Goal: Task Accomplishment & Management: Manage account settings

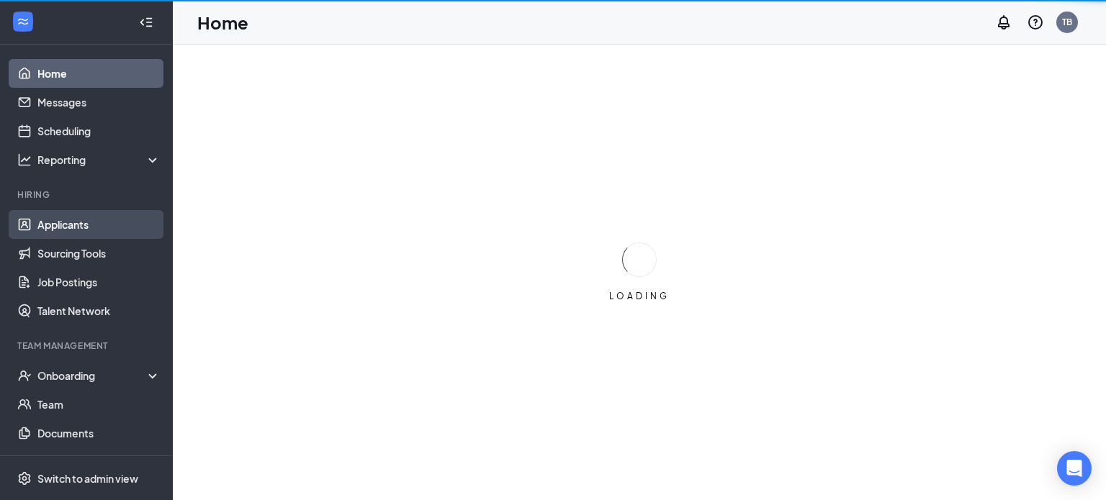
click at [89, 227] on link "Applicants" at bounding box center [98, 224] width 123 height 29
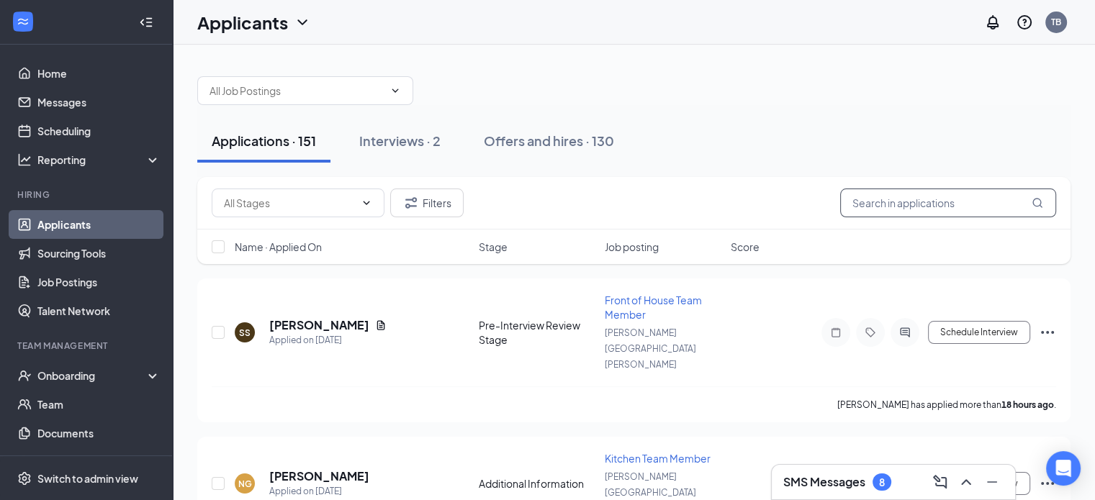
click at [897, 207] on input "text" at bounding box center [948, 203] width 216 height 29
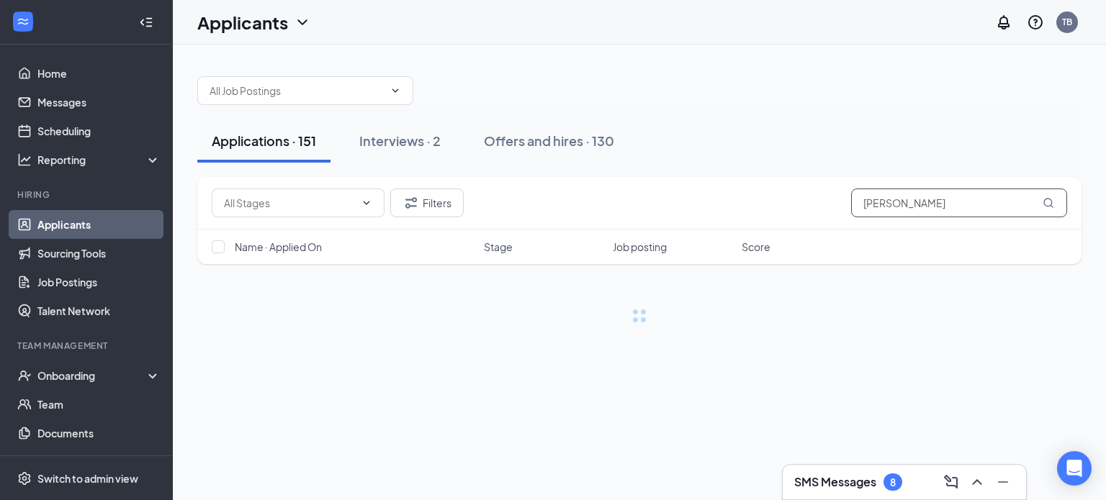
type input "[PERSON_NAME]"
click at [400, 144] on div "Interviews · 2" at bounding box center [399, 141] width 81 height 18
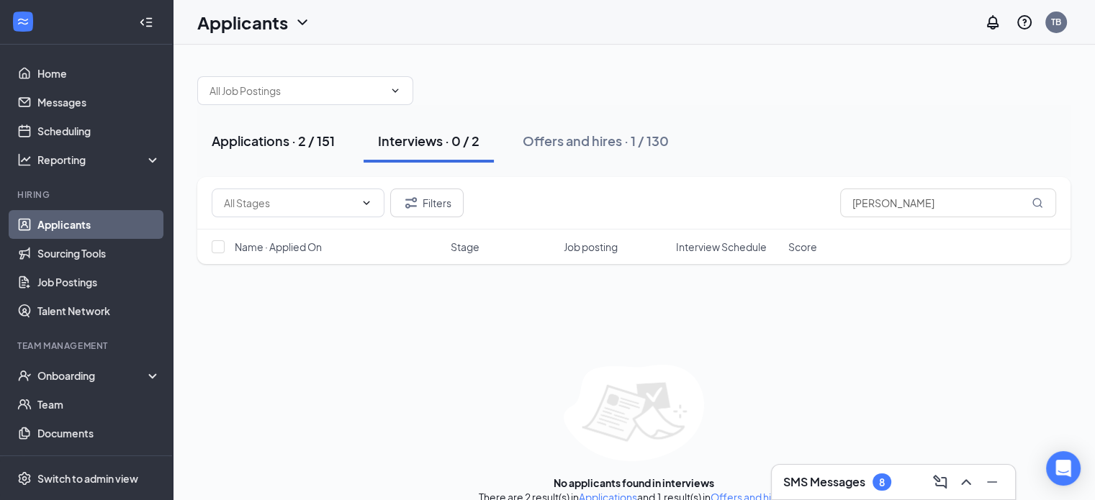
click at [322, 145] on div "Applications · 2 / 151" at bounding box center [273, 141] width 123 height 18
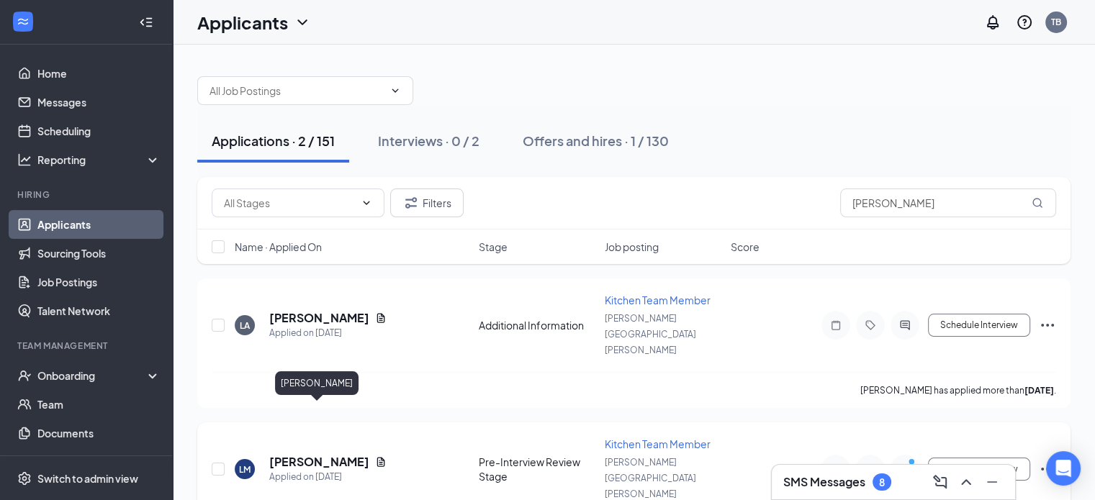
click at [319, 454] on h5 "[PERSON_NAME]" at bounding box center [319, 462] width 100 height 16
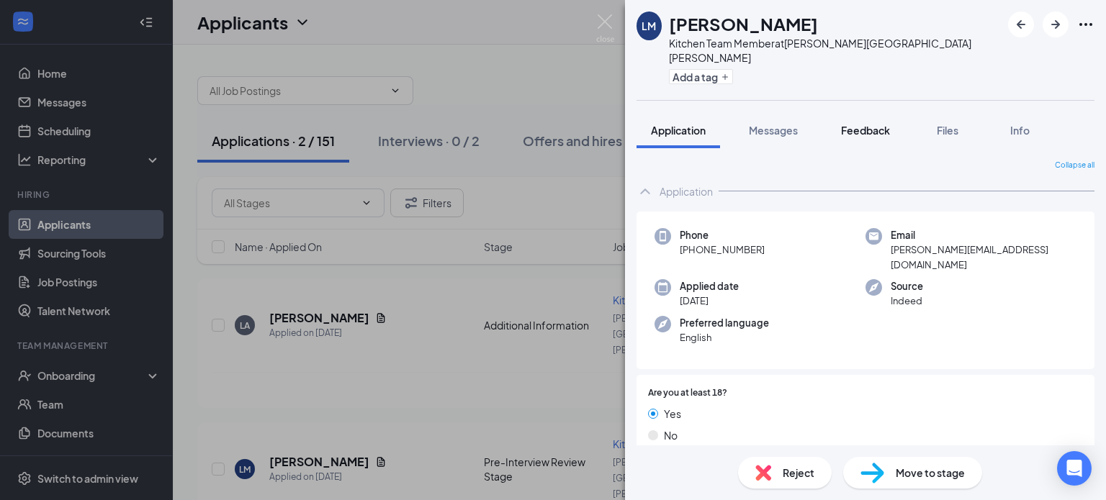
click at [879, 124] on span "Feedback" at bounding box center [865, 130] width 49 height 13
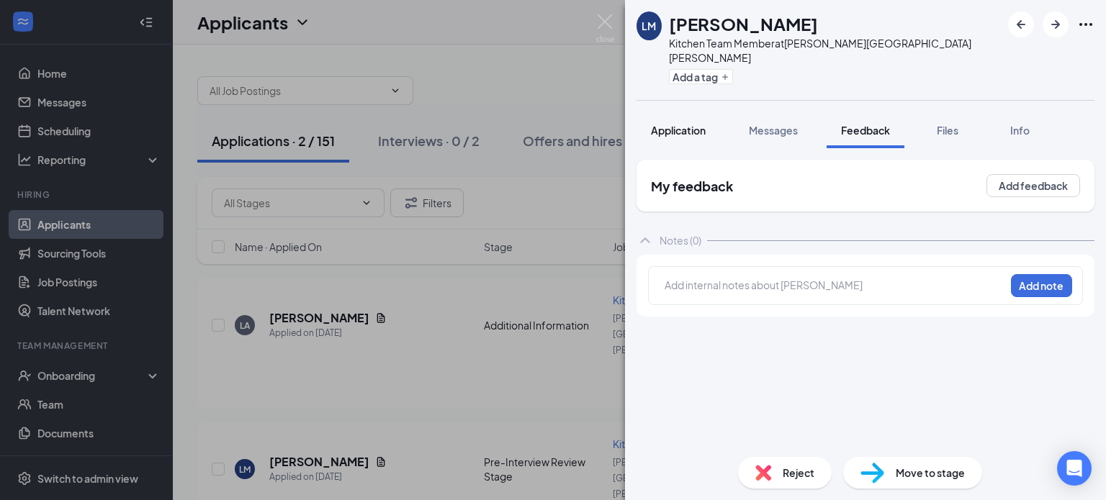
click at [693, 124] on span "Application" at bounding box center [678, 130] width 55 height 13
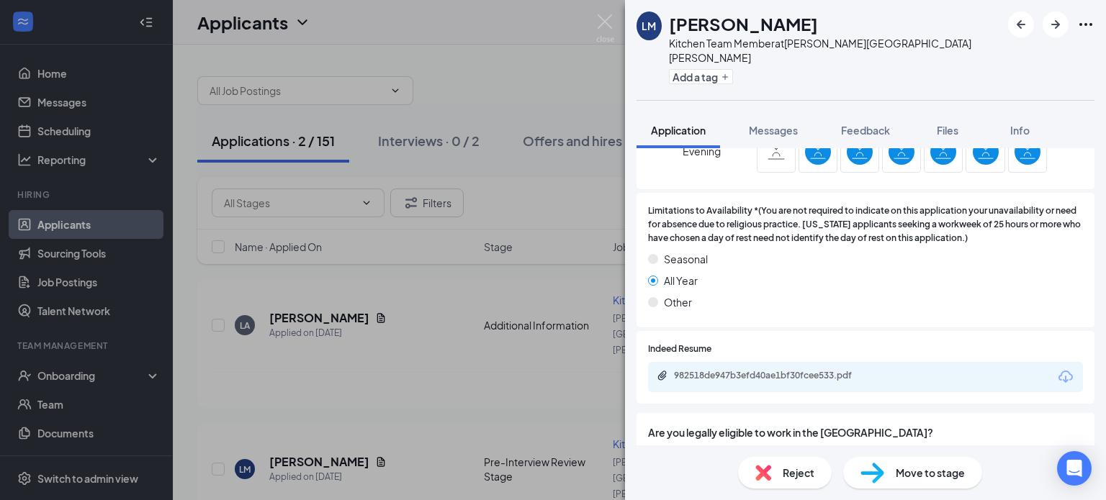
scroll to position [481, 0]
click at [846, 369] on div "982518de947b3efd40ae1bf30fcee533.pdf" at bounding box center [775, 375] width 202 height 12
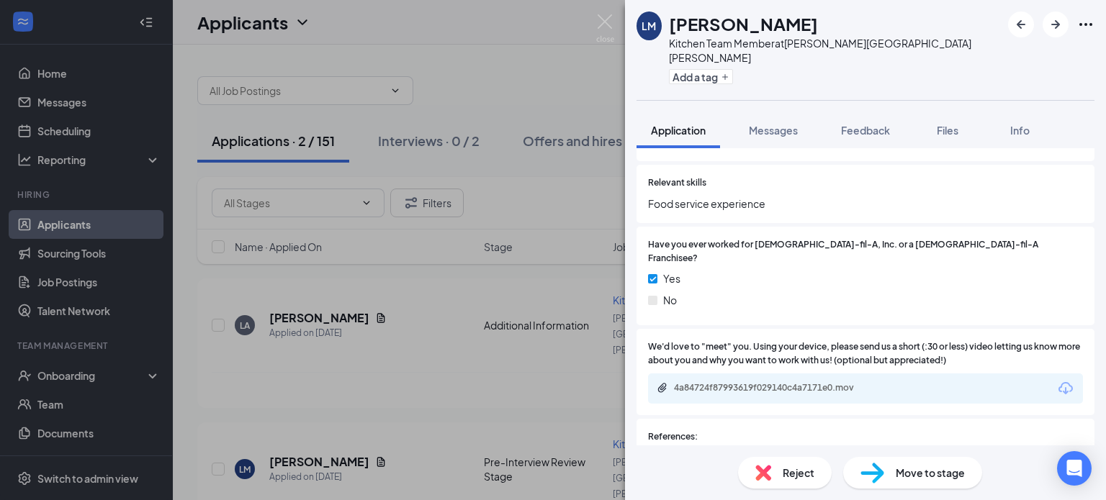
scroll to position [1239, 0]
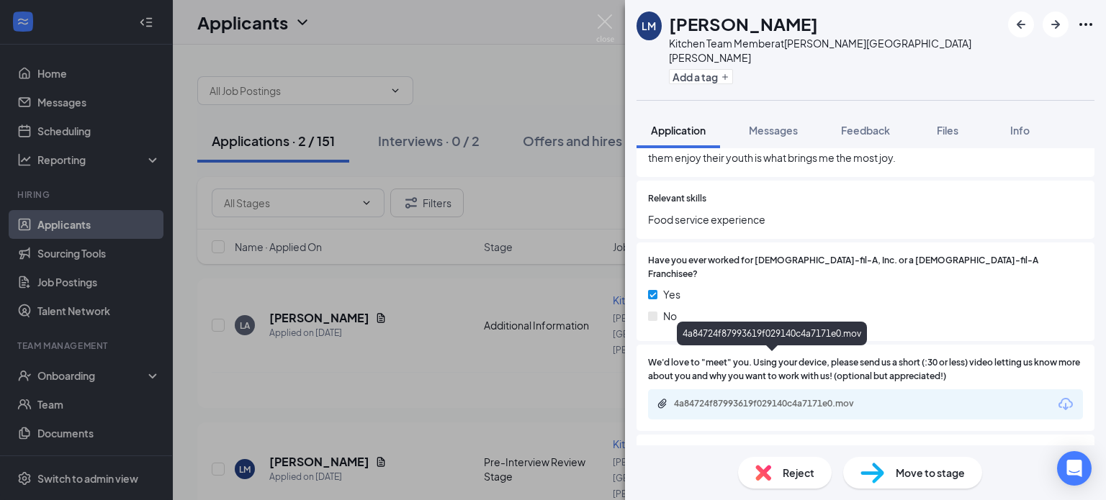
click at [818, 398] on div "4a84724f87993619f029140c4a7171e0.mov" at bounding box center [775, 404] width 202 height 12
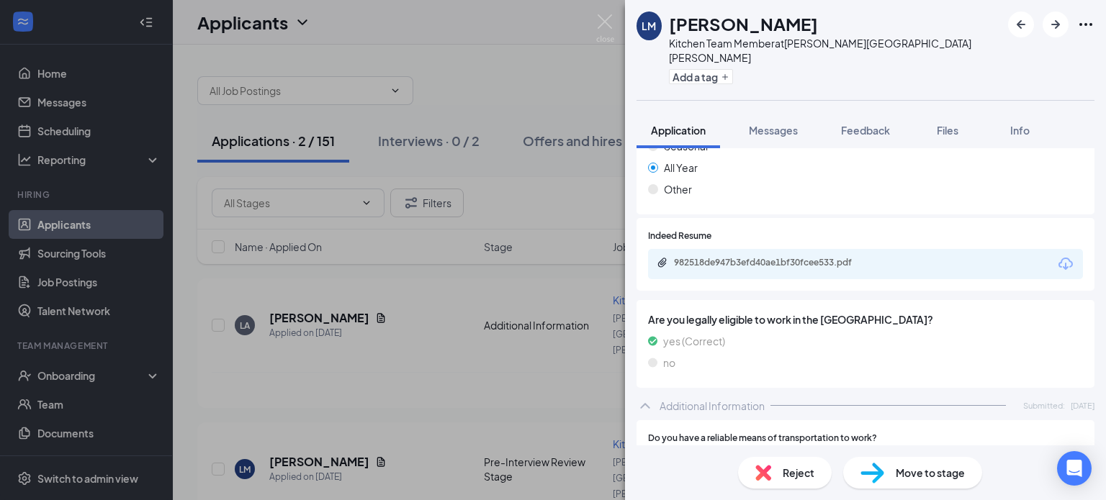
scroll to position [565, 0]
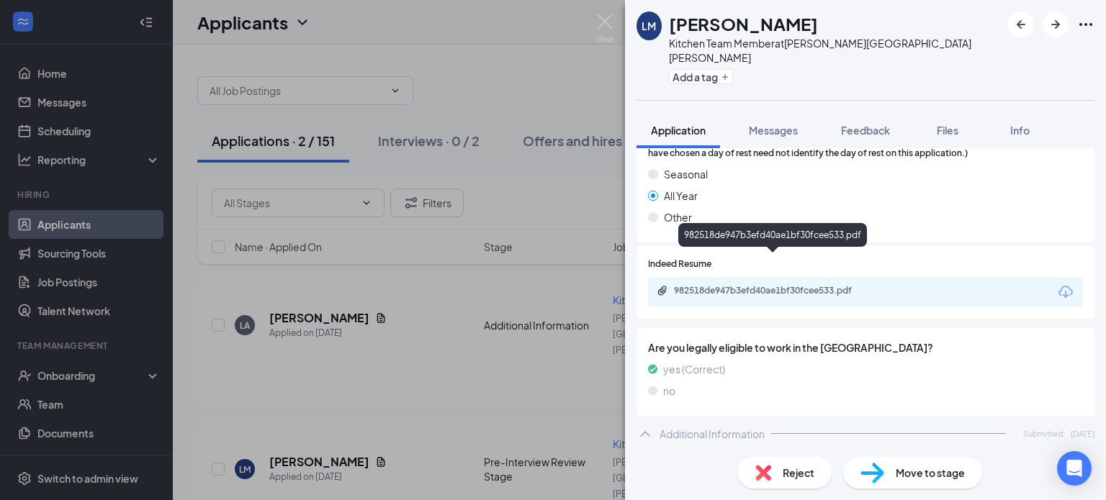
click at [803, 285] on div "982518de947b3efd40ae1bf30fcee533.pdf" at bounding box center [775, 291] width 202 height 12
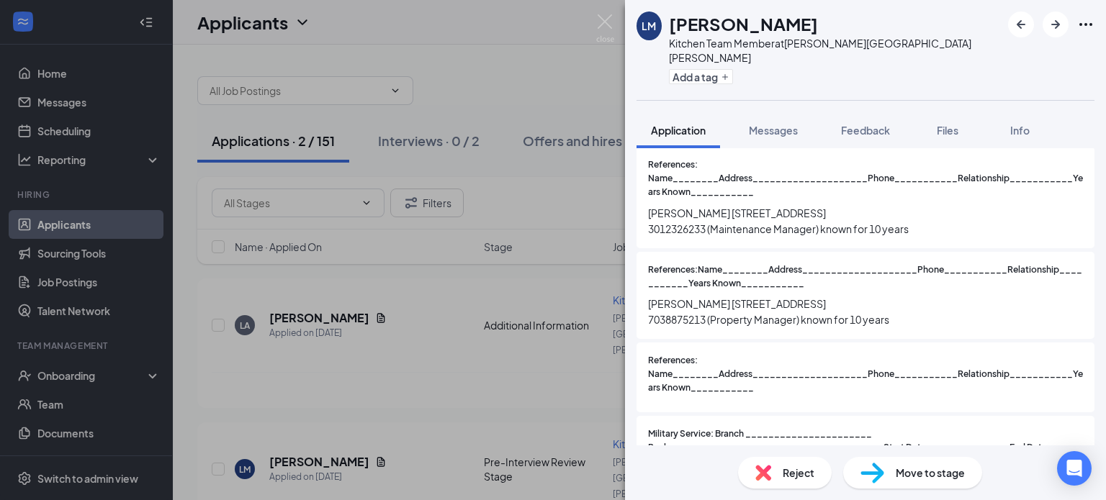
scroll to position [0, 0]
